Goal: Task Accomplishment & Management: Use online tool/utility

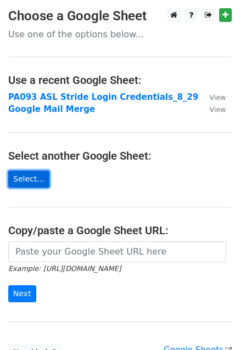
click at [14, 176] on link "Select..." at bounding box center [28, 179] width 41 height 17
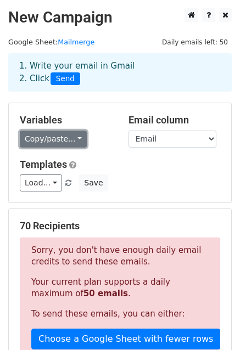
click at [51, 142] on link "Copy/paste..." at bounding box center [53, 139] width 67 height 17
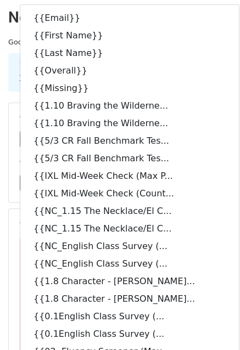
click at [207, 68] on div "1. Write your email in Gmail 2. Click Send" at bounding box center [120, 72] width 218 height 25
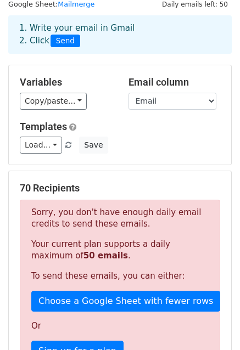
scroll to position [274, 0]
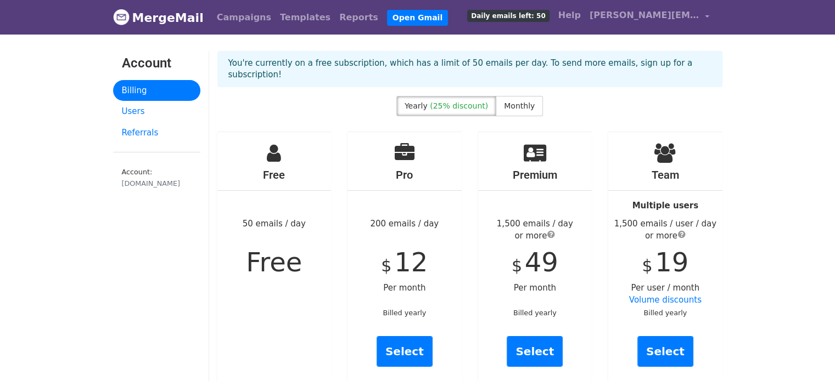
click at [448, 64] on p "You're currently on a free subscription, which has a limit of 50 emails per day…" at bounding box center [469, 69] width 483 height 23
drag, startPoint x: 137, startPoint y: 48, endPoint x: 128, endPoint y: 70, distance: 23.6
click at [132, 111] on link "Users" at bounding box center [156, 111] width 87 height 21
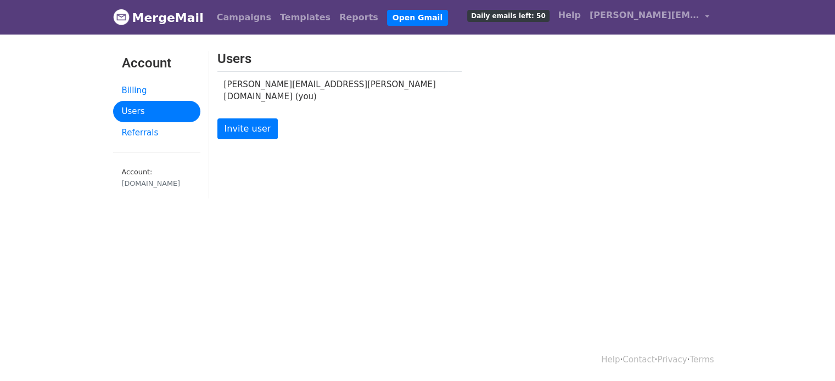
click at [150, 18] on link "MergeMail" at bounding box center [158, 17] width 91 height 23
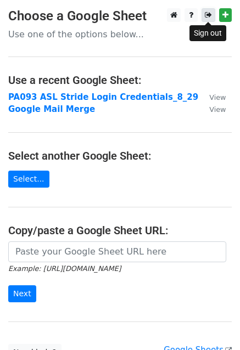
click at [202, 20] on link at bounding box center [208, 15] width 14 height 14
click at [206, 15] on icon at bounding box center [208, 15] width 7 height 8
